Goal: Find contact information: Find contact information

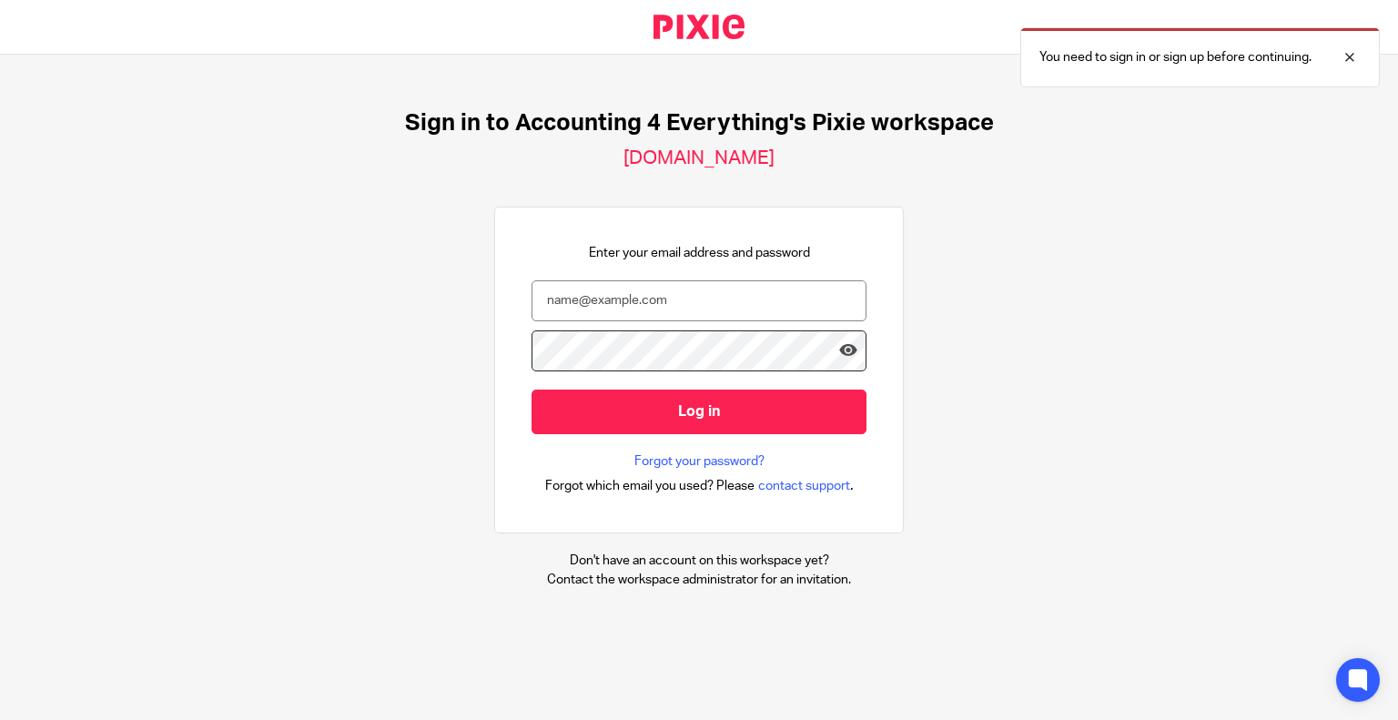
click at [570, 300] on input "email" at bounding box center [699, 300] width 335 height 41
type input "[PERSON_NAME][EMAIL_ADDRESS][DOMAIN_NAME]"
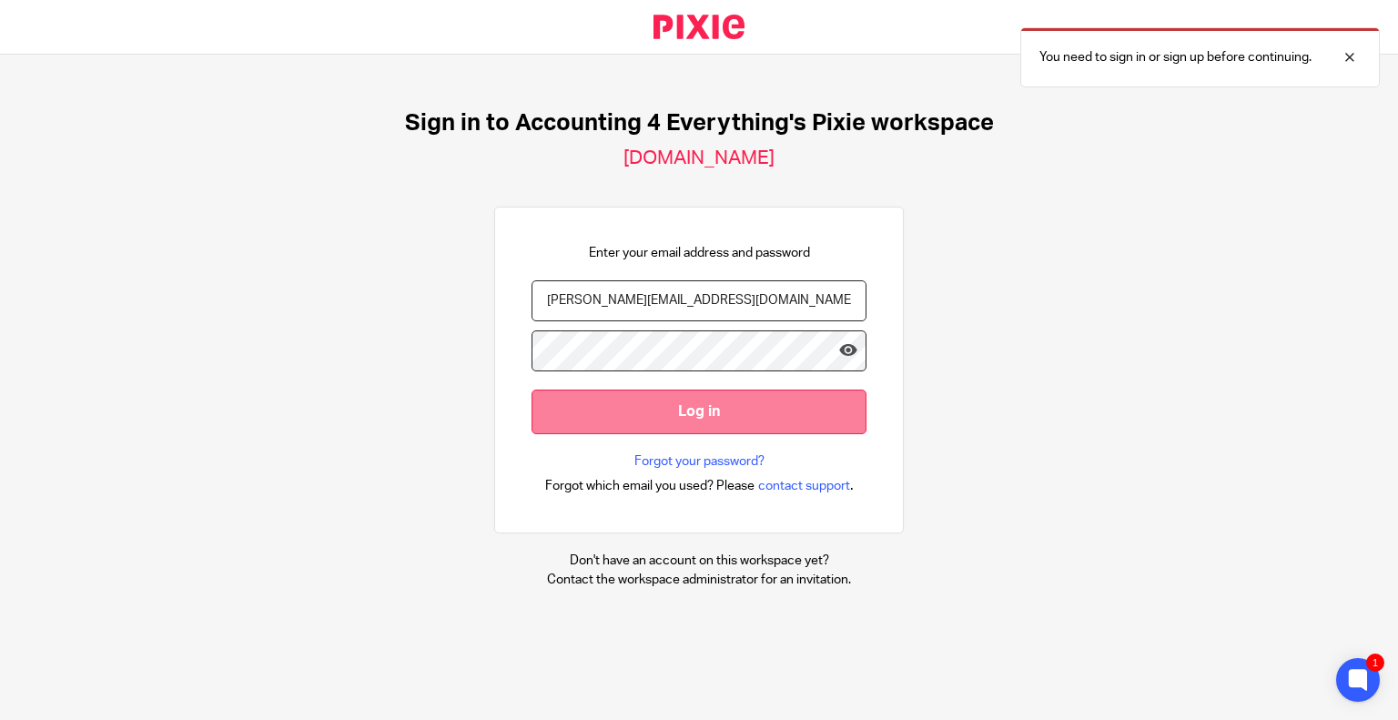
click at [626, 396] on input "Log in" at bounding box center [699, 412] width 335 height 45
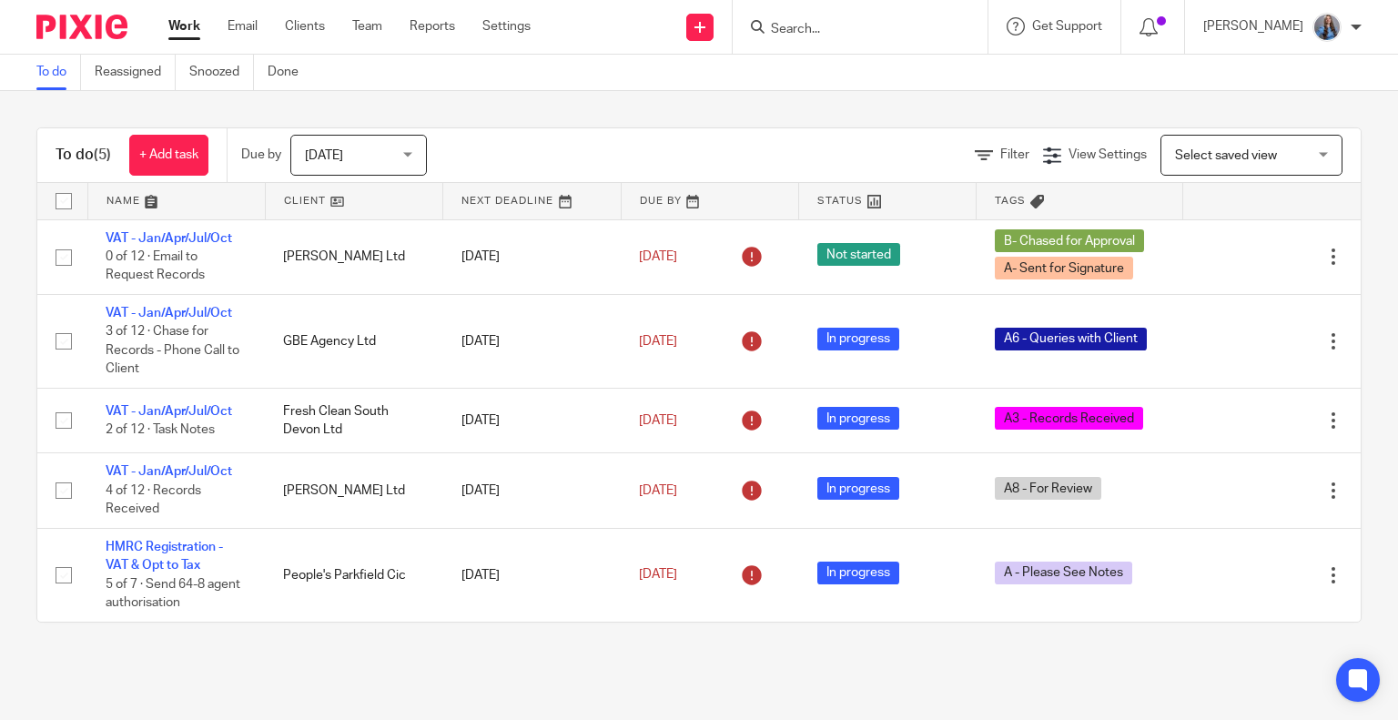
click at [844, 22] on input "Search" at bounding box center [851, 30] width 164 height 16
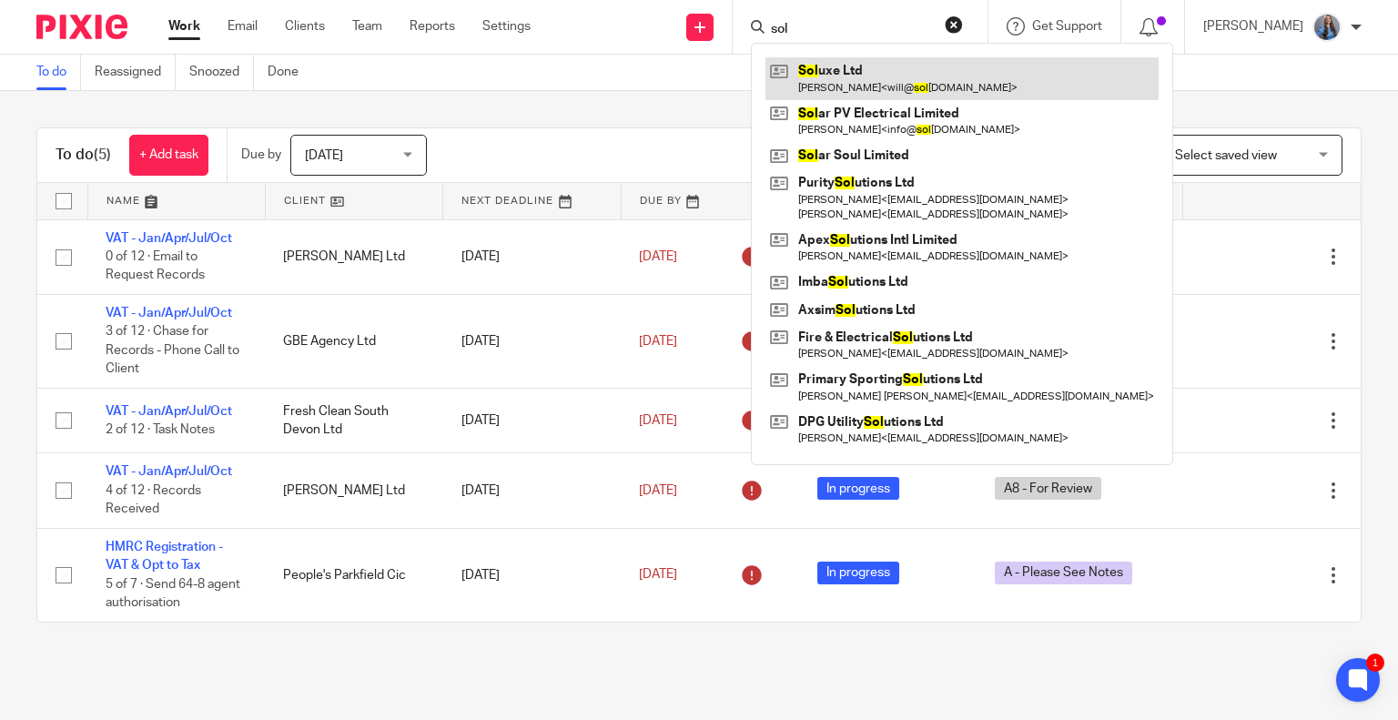
type input "sol"
click at [828, 68] on link at bounding box center [962, 78] width 393 height 42
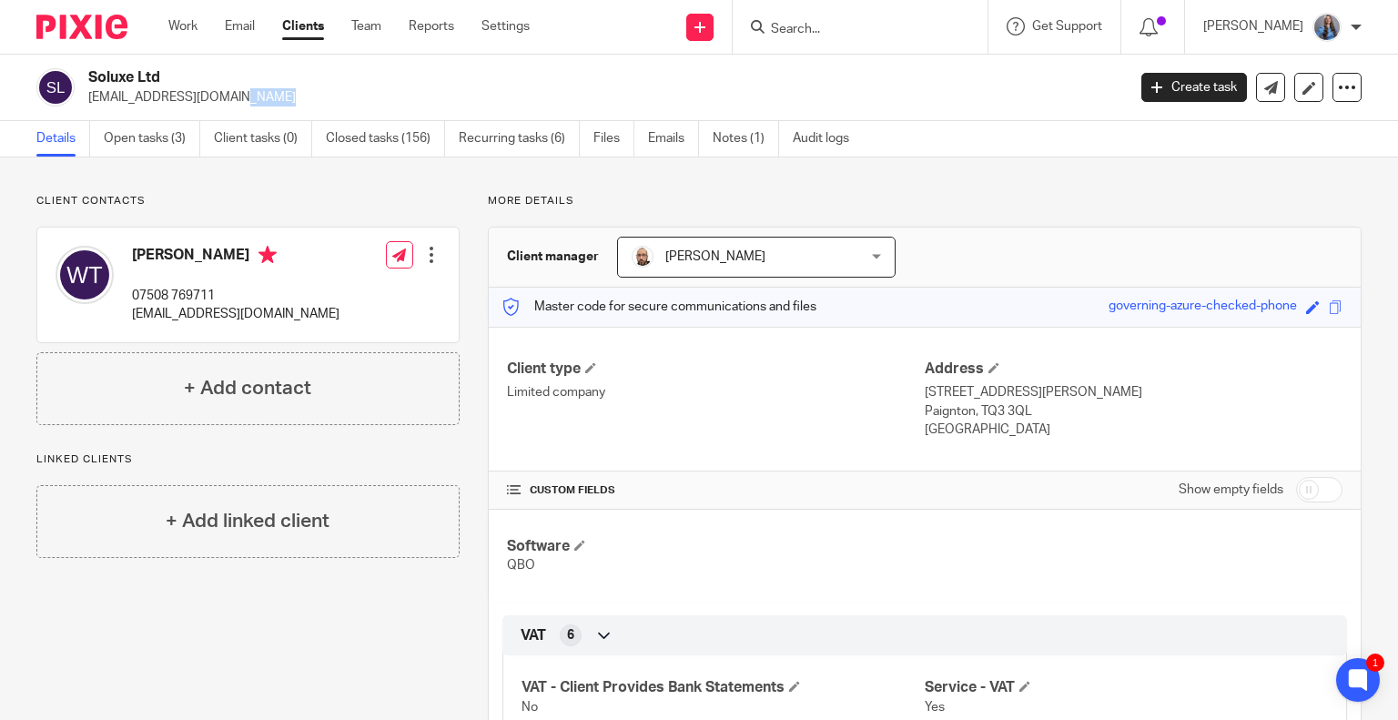
drag, startPoint x: 157, startPoint y: 100, endPoint x: 121, endPoint y: 100, distance: 35.5
click at [121, 100] on p "info@soluxe.uk" at bounding box center [601, 97] width 1026 height 18
copy p "soluxe"
drag, startPoint x: 143, startPoint y: 83, endPoint x: 84, endPoint y: 79, distance: 59.3
click at [84, 79] on div "Soluxe Ltd info@soluxe.uk" at bounding box center [575, 87] width 1078 height 38
